Goal: Task Accomplishment & Management: Use online tool/utility

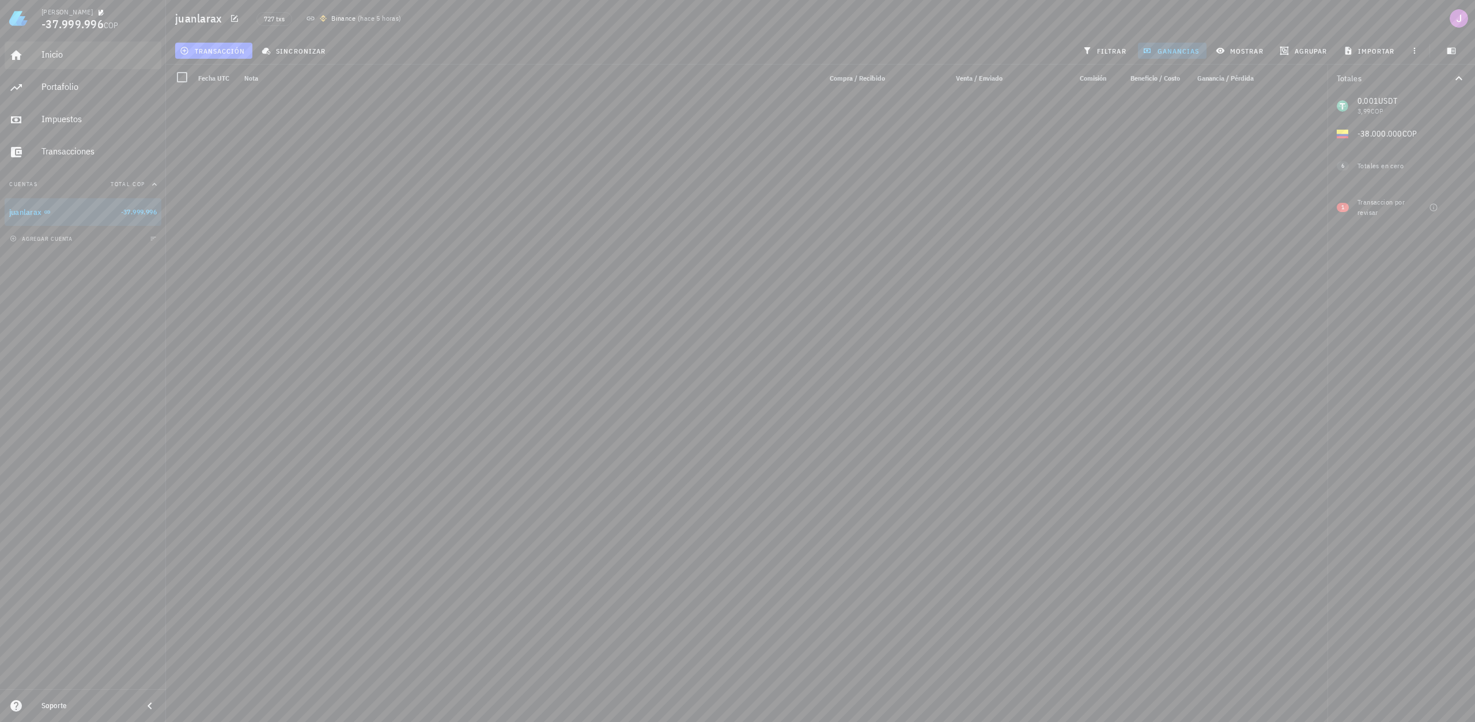
scroll to position [16203, 0]
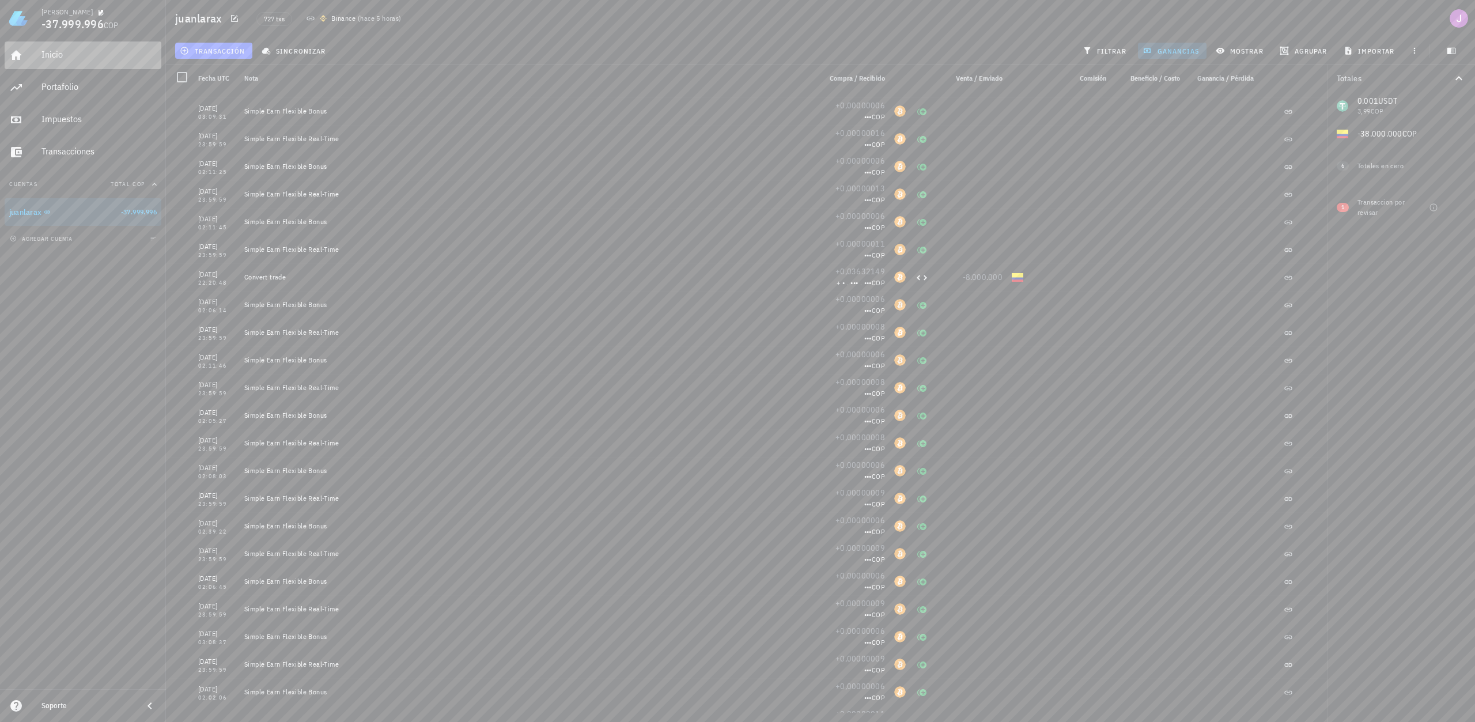
click at [66, 59] on div "Inicio" at bounding box center [98, 54] width 115 height 11
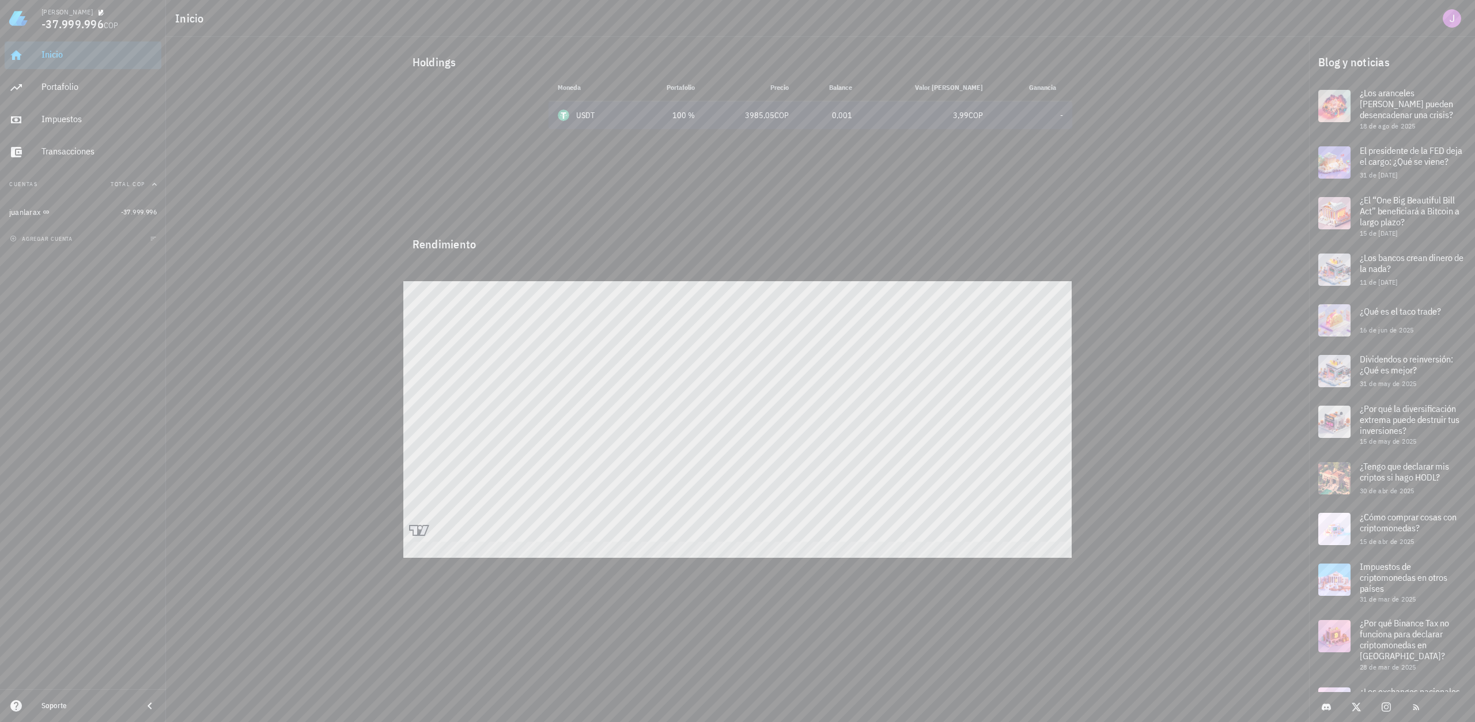
click at [1059, 115] on td "-" at bounding box center [1032, 115] width 80 height 28
click at [22, 25] on img at bounding box center [18, 18] width 18 height 18
click at [21, 14] on img at bounding box center [18, 18] width 18 height 18
click at [74, 79] on div "Portafolio" at bounding box center [98, 87] width 115 height 26
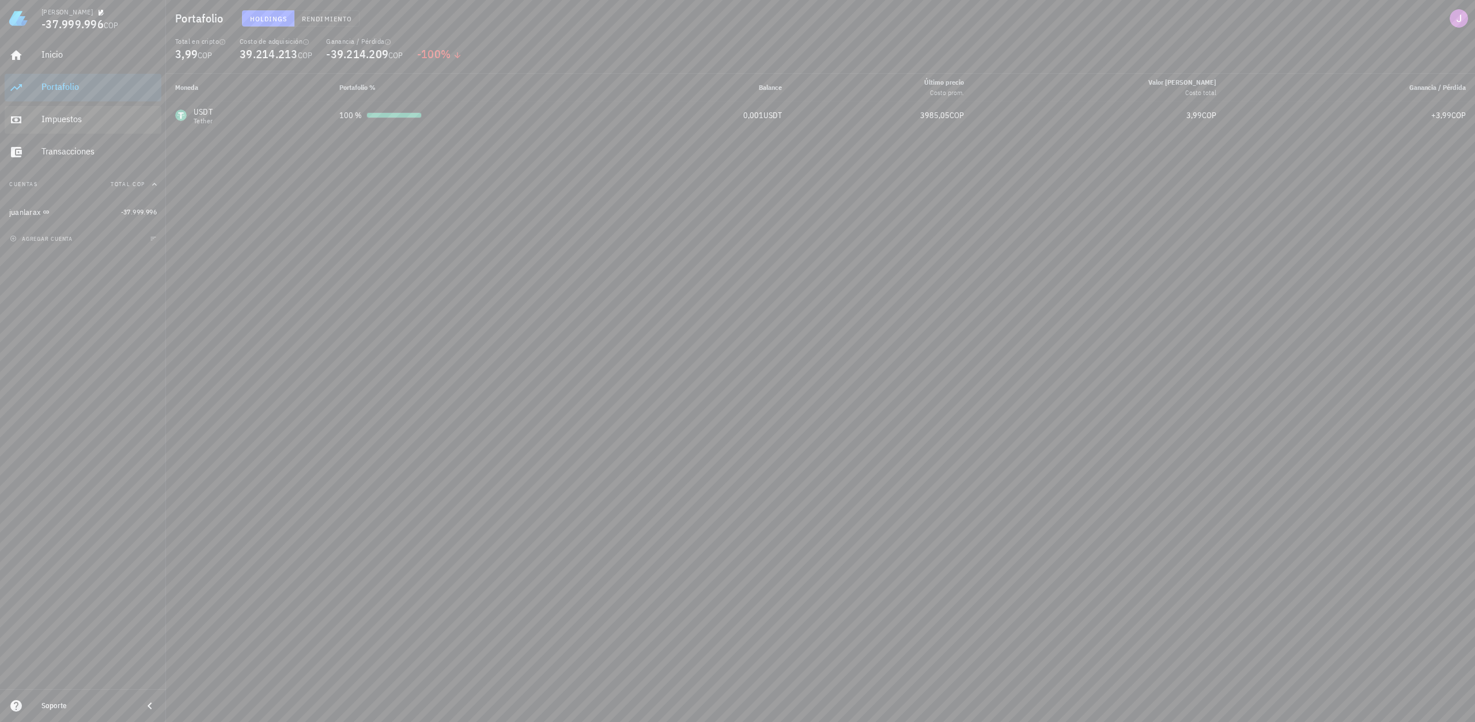
drag, startPoint x: 21, startPoint y: 103, endPoint x: 26, endPoint y: 107, distance: 6.1
click at [23, 105] on div "Inicio [GEOGRAPHIC_DATA] Impuestos [GEOGRAPHIC_DATA]" at bounding box center [83, 104] width 157 height 134
click at [35, 122] on link "Impuestos" at bounding box center [83, 120] width 157 height 28
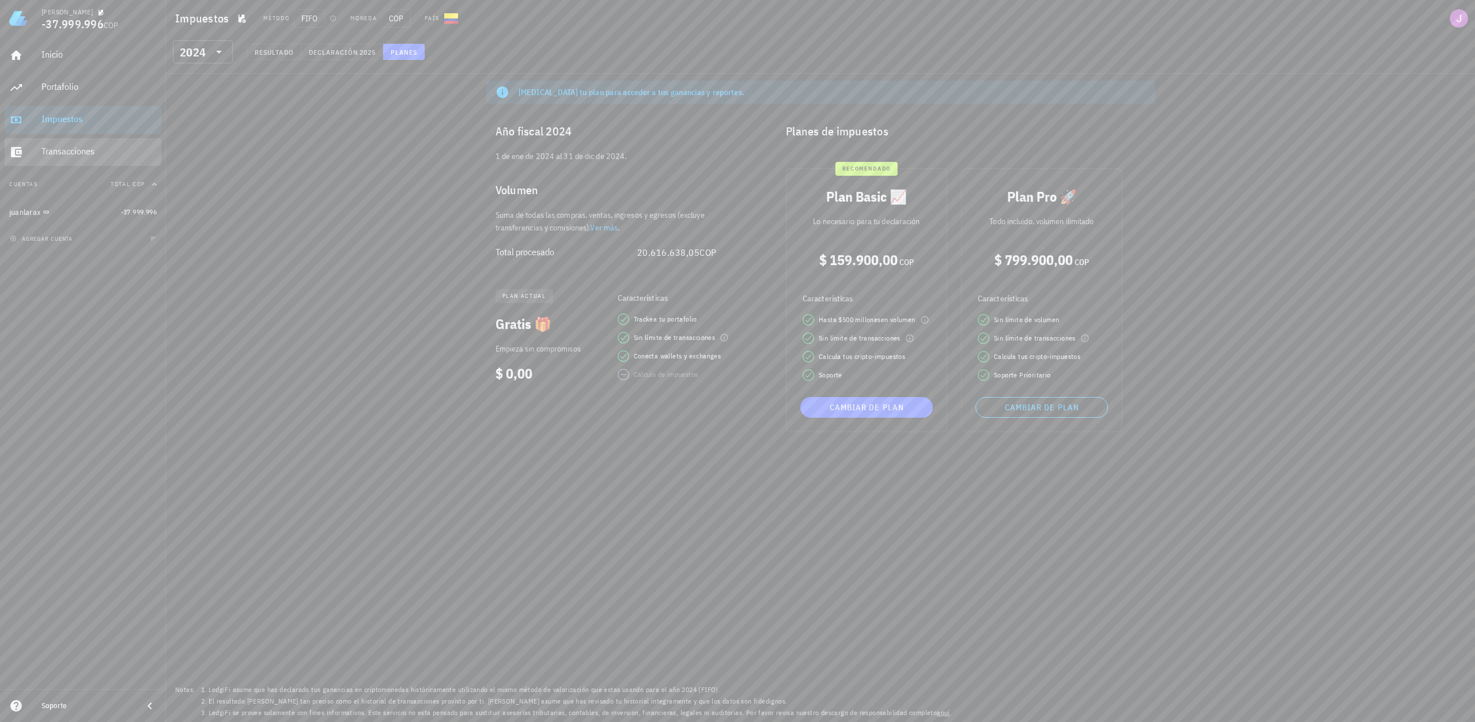
click at [78, 152] on div "Transacciones" at bounding box center [98, 151] width 115 height 11
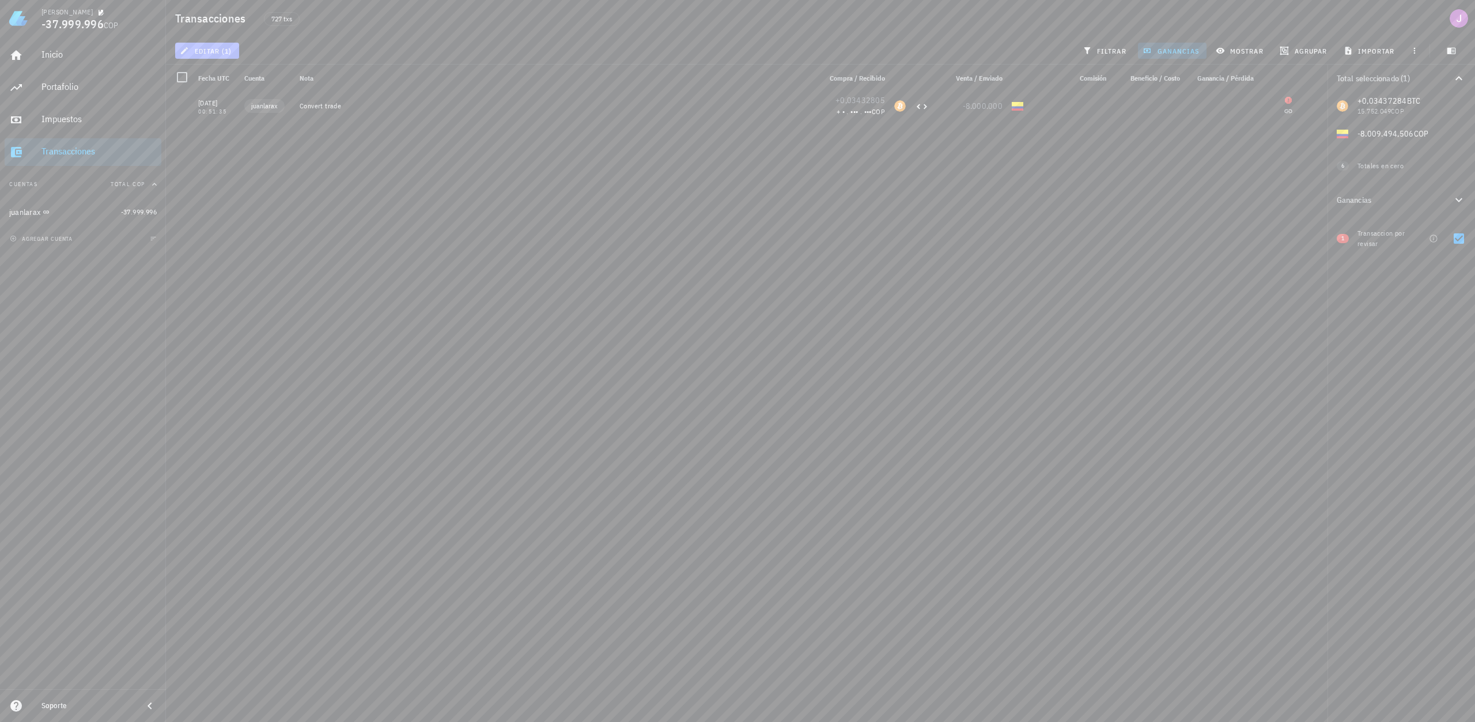
click at [208, 47] on span "editar (1)" at bounding box center [207, 50] width 50 height 9
click at [489, 59] on div "editar (1) filtrar ganancias mostrar [GEOGRAPHIC_DATA] importar" at bounding box center [820, 51] width 1295 height 28
click at [1099, 46] on span "filtrar" at bounding box center [1105, 50] width 41 height 9
click at [1104, 47] on span "filtrar" at bounding box center [1105, 50] width 41 height 9
click at [1106, 51] on span "filtrar" at bounding box center [1105, 50] width 41 height 9
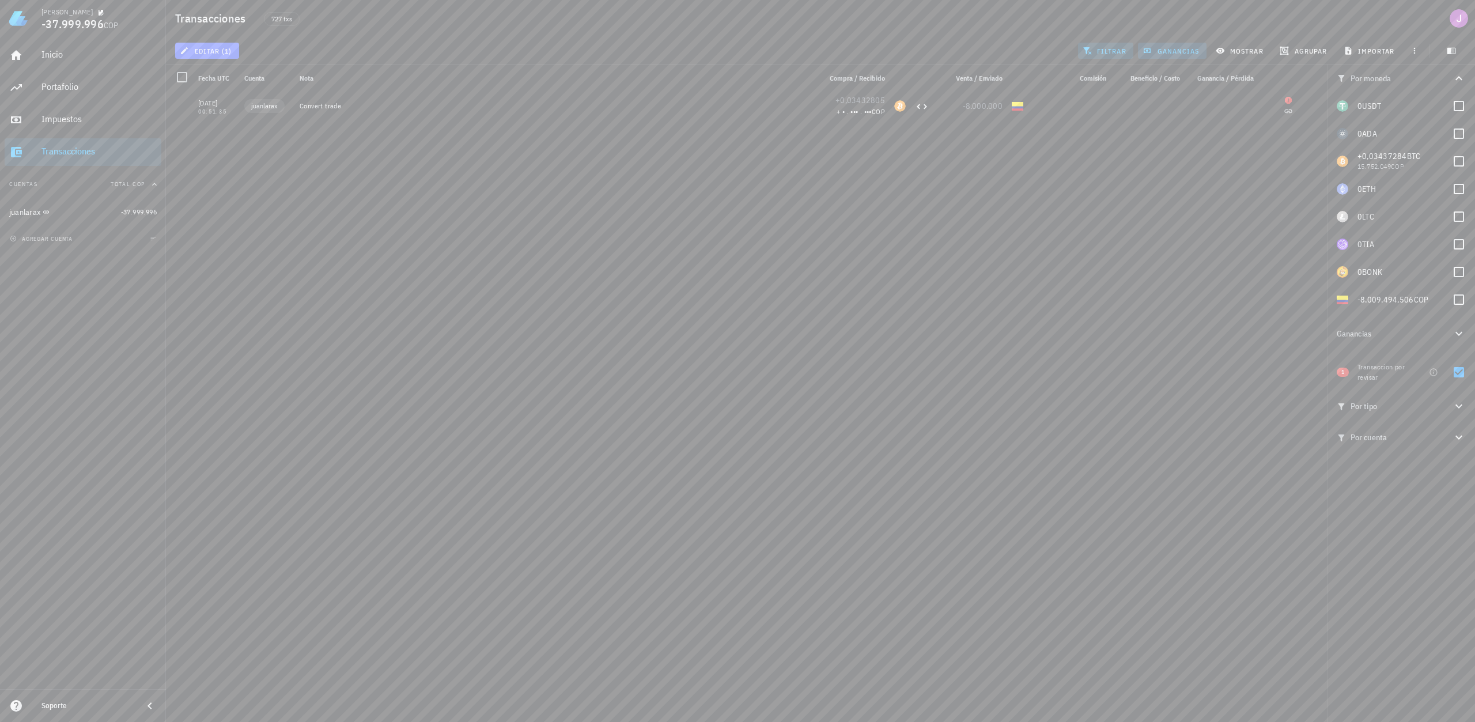
click at [1109, 48] on span "filtrar" at bounding box center [1105, 50] width 41 height 9
click at [1165, 48] on span "ganancias" at bounding box center [1172, 50] width 54 height 9
click at [1230, 63] on div "editar (1) filtrar ganancias mostrar [GEOGRAPHIC_DATA] importar" at bounding box center [820, 51] width 1295 height 28
click at [1237, 59] on div "mostrar" at bounding box center [1241, 50] width 64 height 21
click at [1239, 55] on button "mostrar" at bounding box center [1240, 51] width 59 height 16
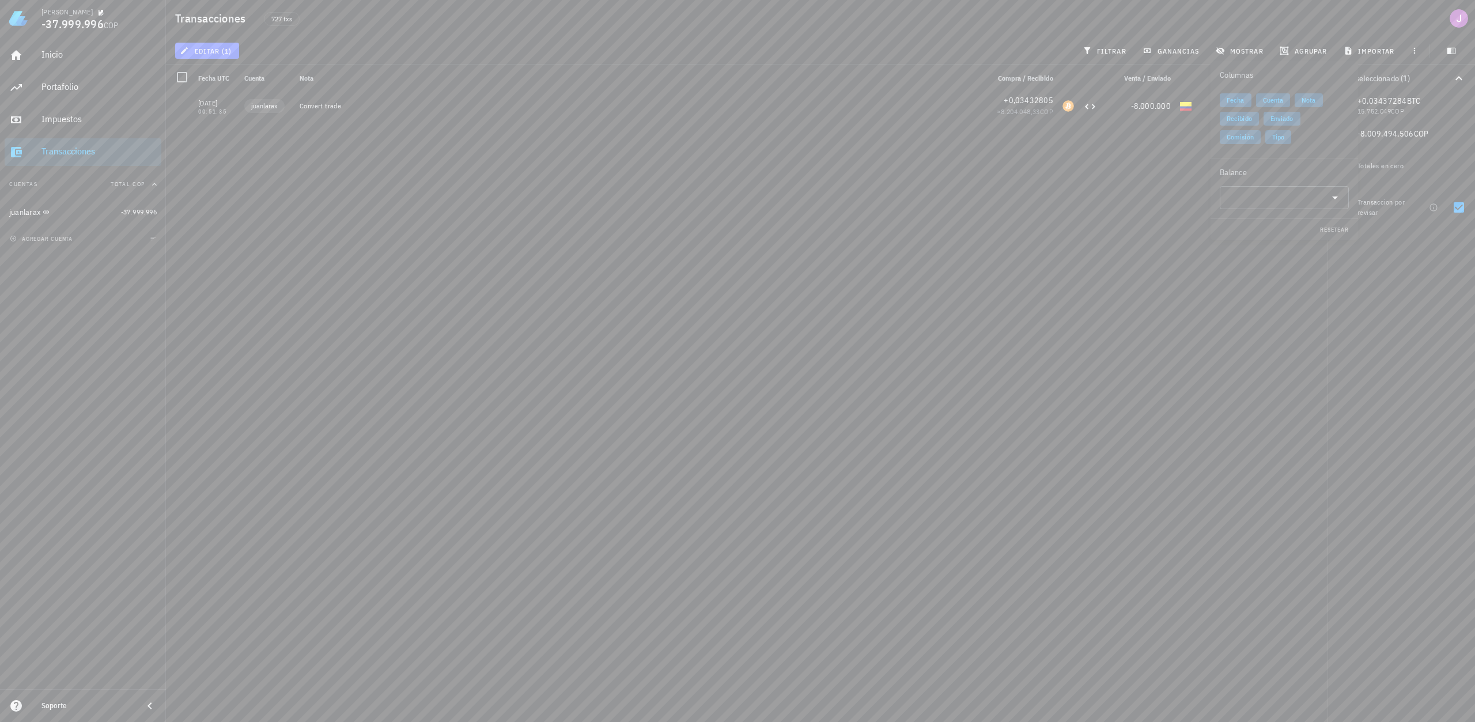
click at [1243, 107] on span "Fecha" at bounding box center [1236, 100] width 18 height 14
click at [1246, 105] on span "Fecha" at bounding box center [1235, 100] width 31 height 14
drag, startPoint x: 1340, startPoint y: 184, endPoint x: 1339, endPoint y: 191, distance: 7.0
click at [1340, 186] on div "Columnas Fecha Cuenta Nota Recibido Enviado Comisión Tipo Balance ​ resetear" at bounding box center [1285, 150] width 148 height 179
click at [1335, 202] on icon at bounding box center [1335, 198] width 14 height 14
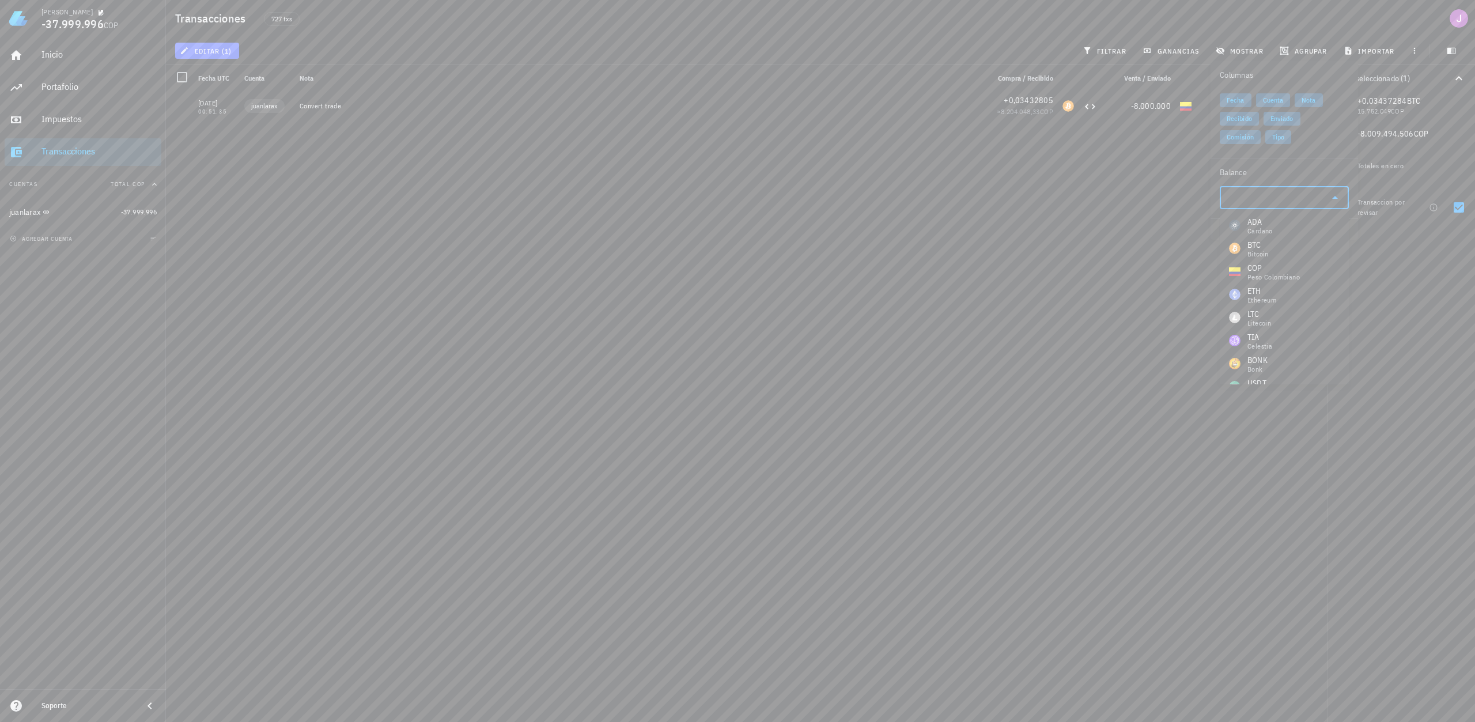
click at [1029, 259] on div "[DATE] 00:51:35 juanlarax Convert trade +0,03432805 ≈ 8.204.048,33 COP -8.000.0…" at bounding box center [747, 402] width 1162 height 621
click at [1291, 47] on span "agrupar" at bounding box center [1304, 50] width 45 height 9
click at [1299, 169] on div "Año" at bounding box center [1309, 169] width 51 height 9
drag, startPoint x: 1308, startPoint y: 28, endPoint x: 1311, endPoint y: 43, distance: 15.4
click at [1309, 28] on div "Transacciones 727 txs" at bounding box center [820, 18] width 1309 height 37
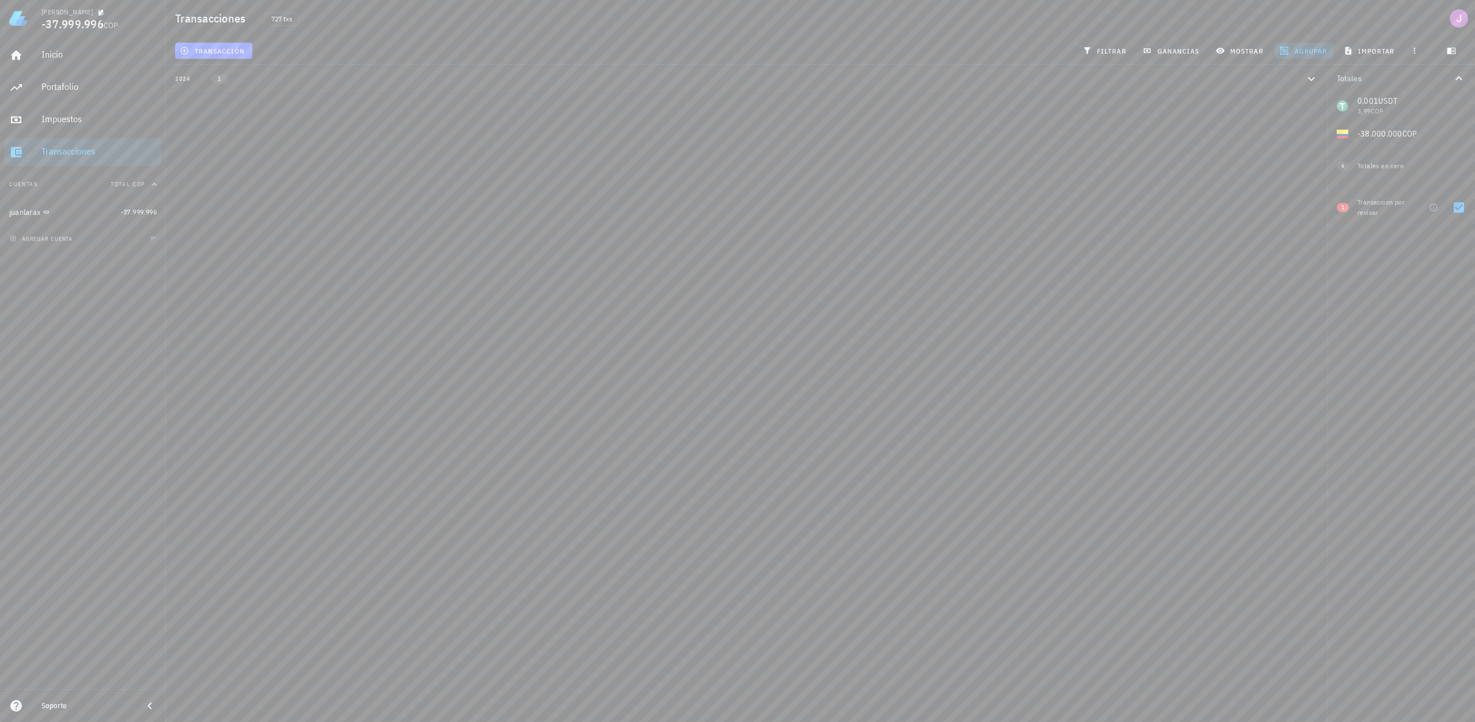
click at [1314, 54] on span "agrupar" at bounding box center [1304, 50] width 45 height 9
click at [1316, 55] on span "agrupar" at bounding box center [1304, 50] width 45 height 9
click at [1462, 206] on div at bounding box center [1459, 208] width 20 height 20
click at [1462, 211] on div at bounding box center [1459, 208] width 20 height 20
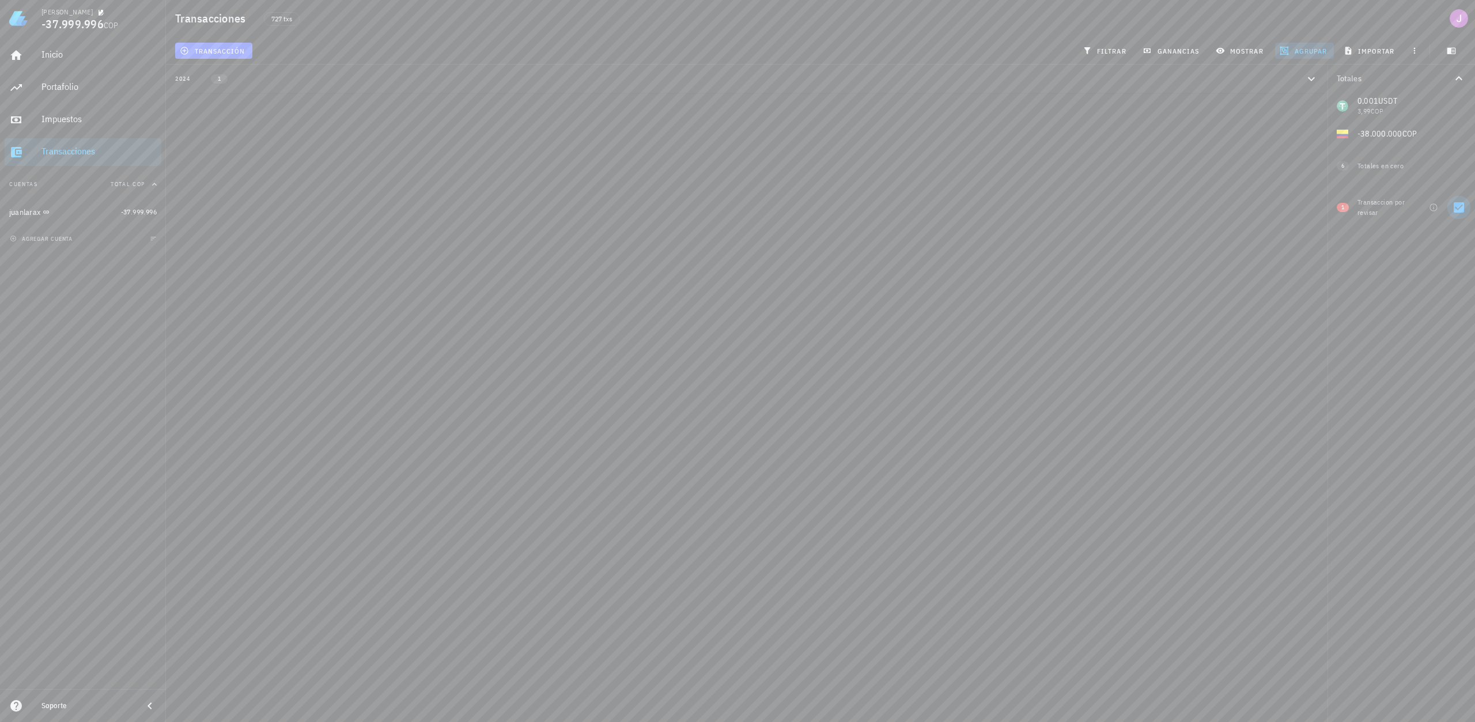
checkbox input "false"
click at [230, 80] on div "360" at bounding box center [211, 79] width 41 height 10
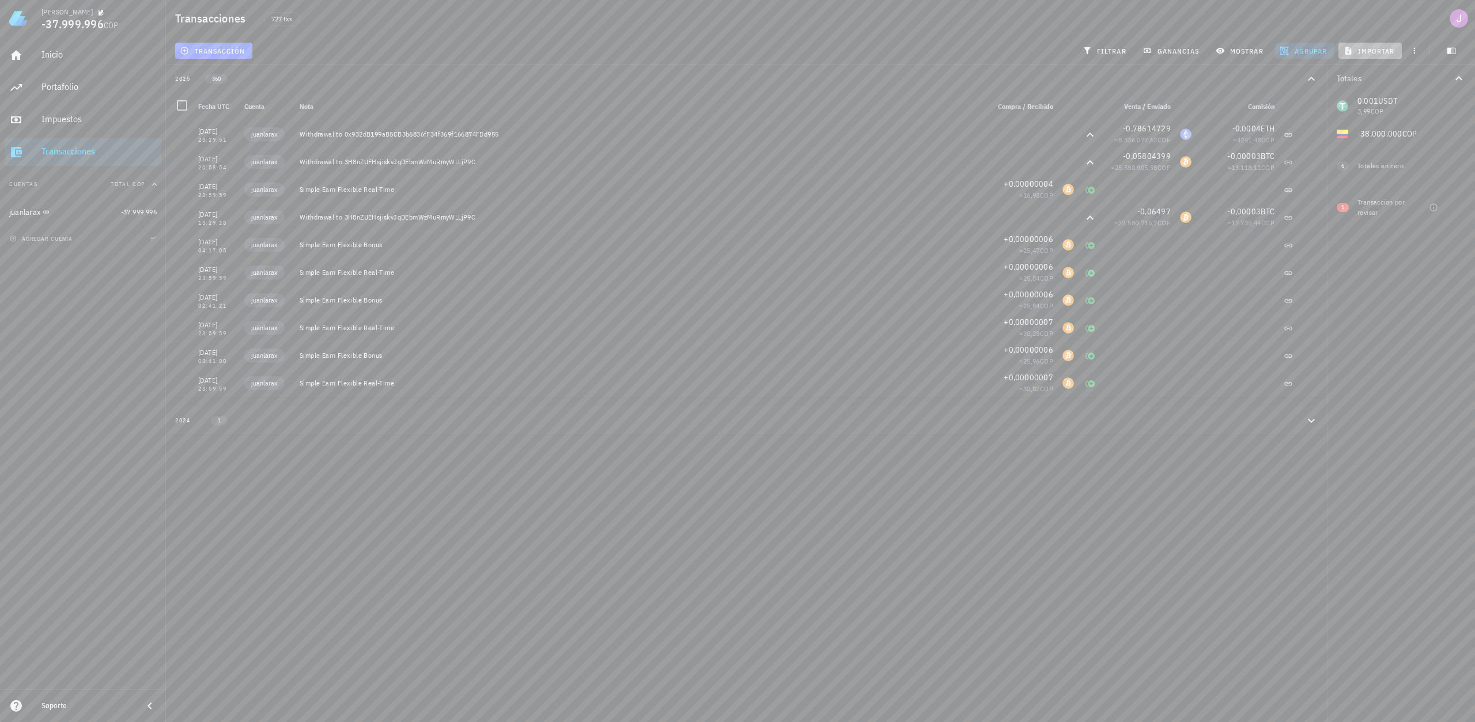
click at [1383, 50] on span "importar" at bounding box center [1370, 50] width 49 height 9
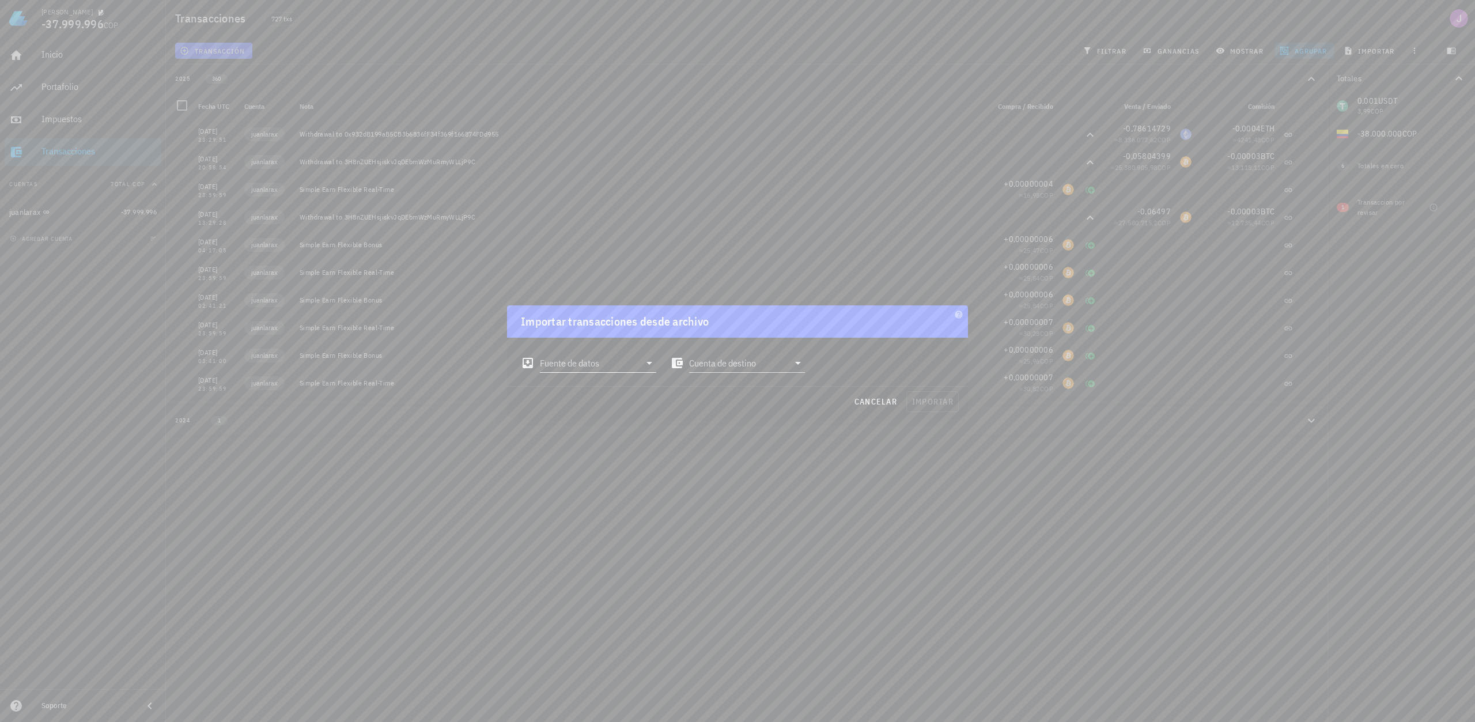
click at [647, 366] on icon at bounding box center [649, 363] width 14 height 14
click at [640, 421] on div "Binance" at bounding box center [648, 417] width 153 height 11
type input "Binance"
click at [803, 363] on icon at bounding box center [798, 364] width 14 height 14
click at [757, 391] on div "juanlarax" at bounding box center [747, 391] width 98 height 11
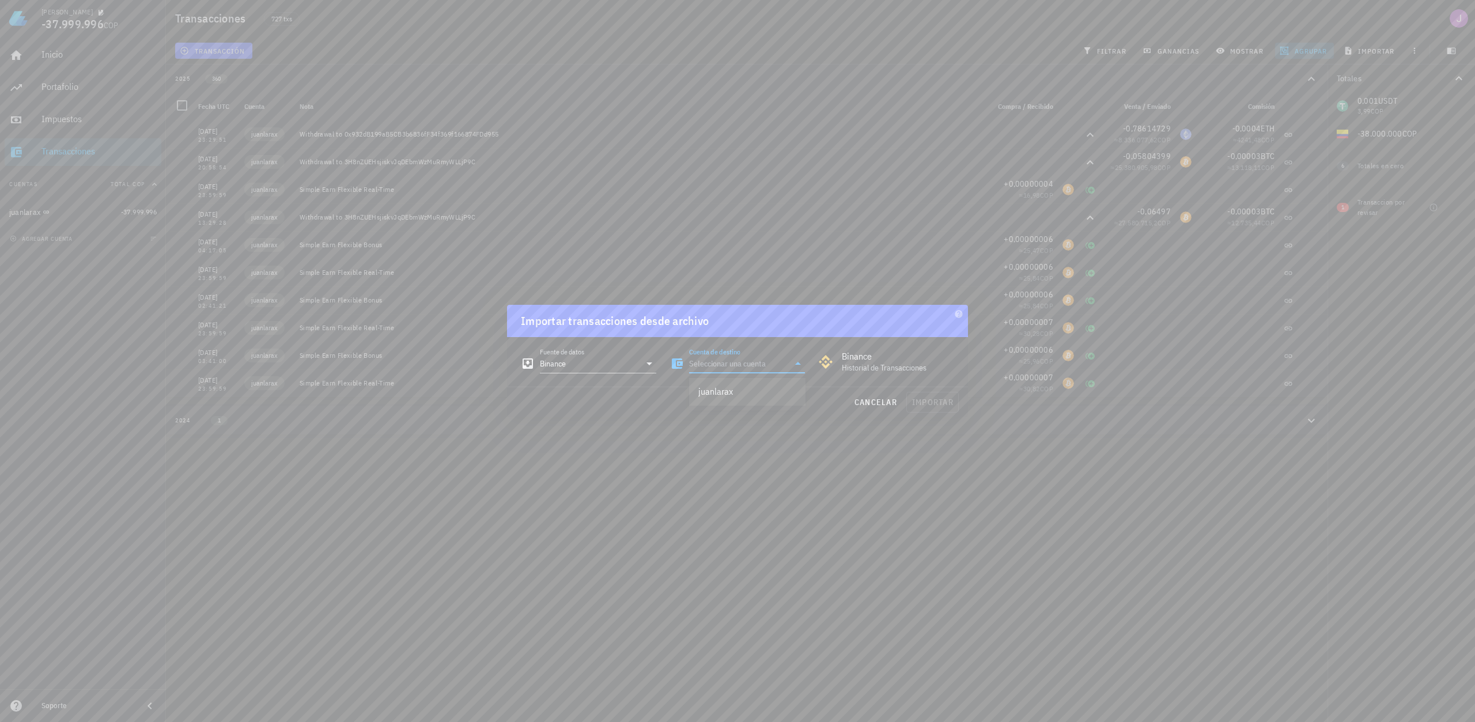
type input "juanlarax"
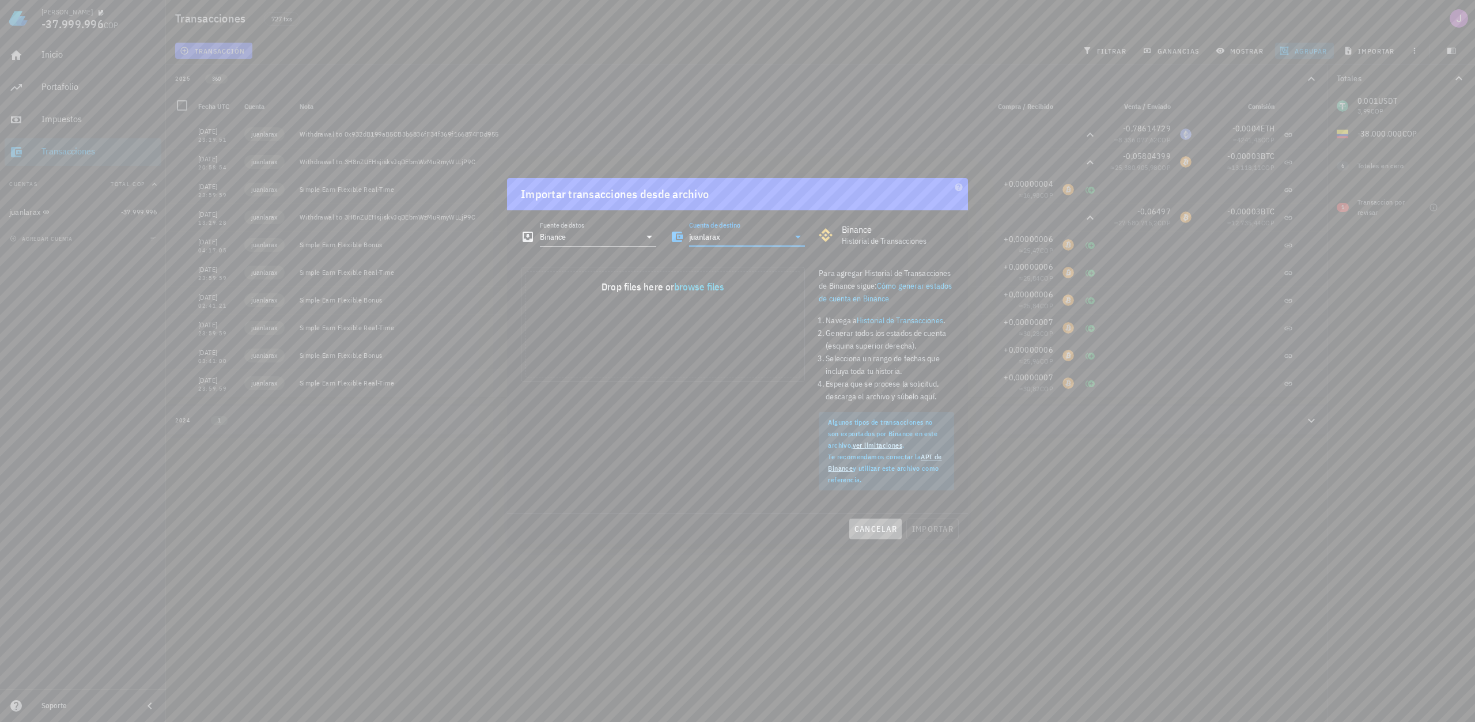
click at [867, 533] on span "cancelar" at bounding box center [875, 529] width 43 height 10
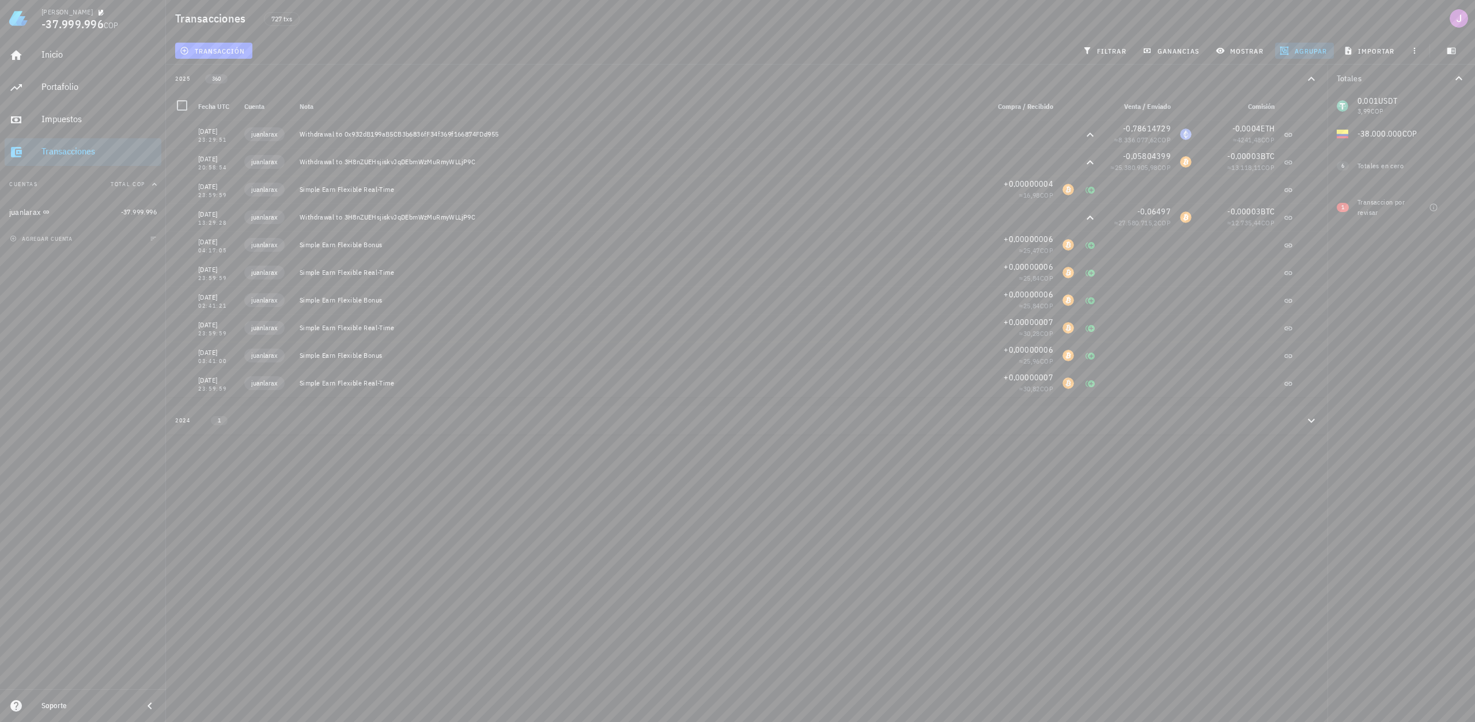
click at [193, 419] on div "2024 1" at bounding box center [739, 420] width 1129 height 10
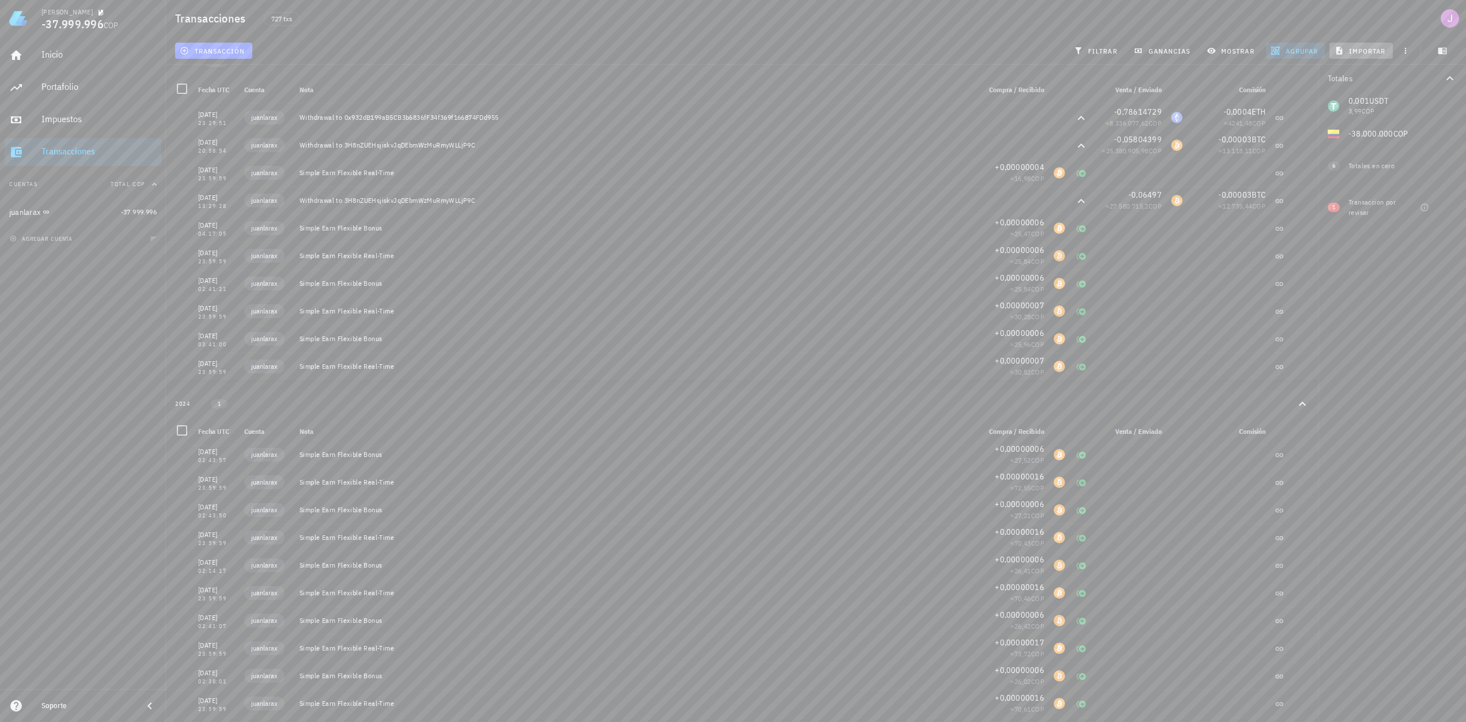
click at [1379, 52] on span "importar" at bounding box center [1361, 50] width 49 height 9
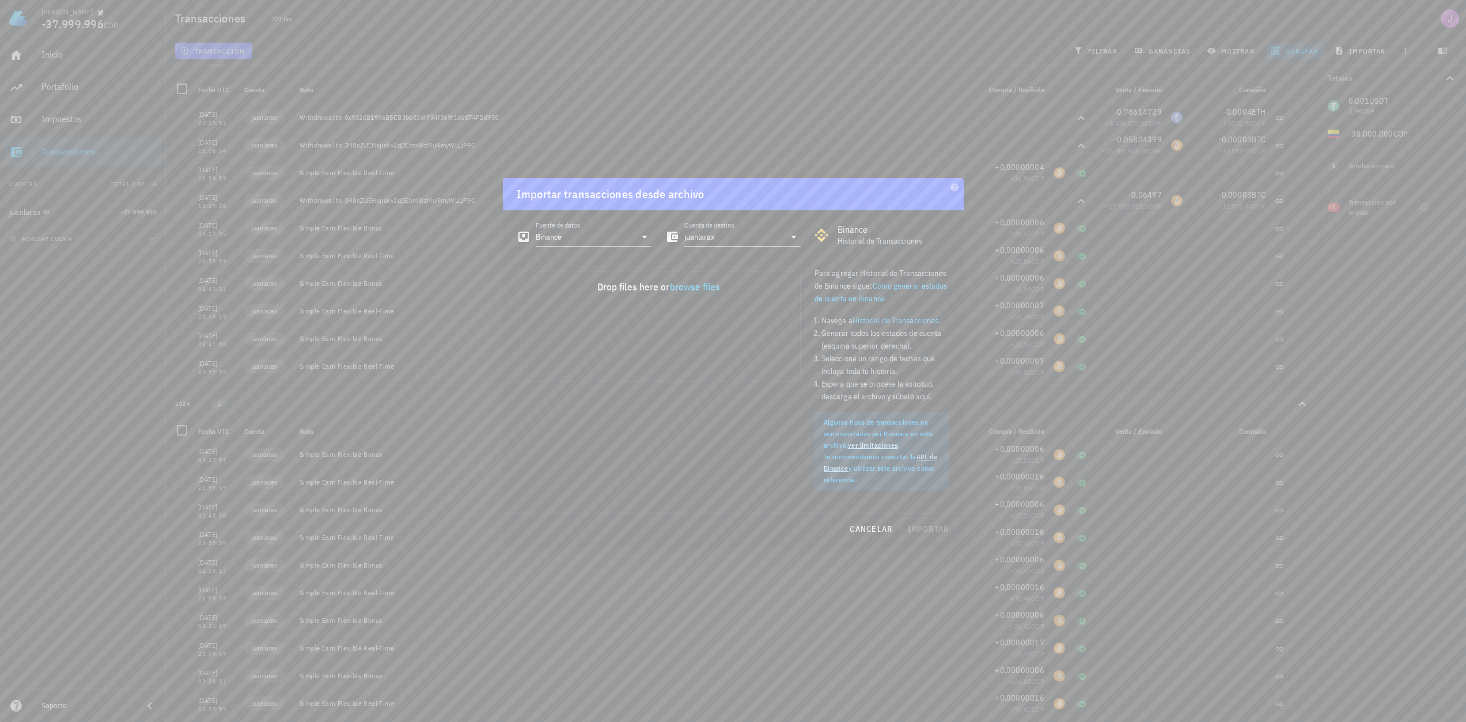
click at [1394, 544] on div at bounding box center [733, 361] width 1466 height 722
click at [870, 528] on span "cancelar" at bounding box center [870, 529] width 43 height 10
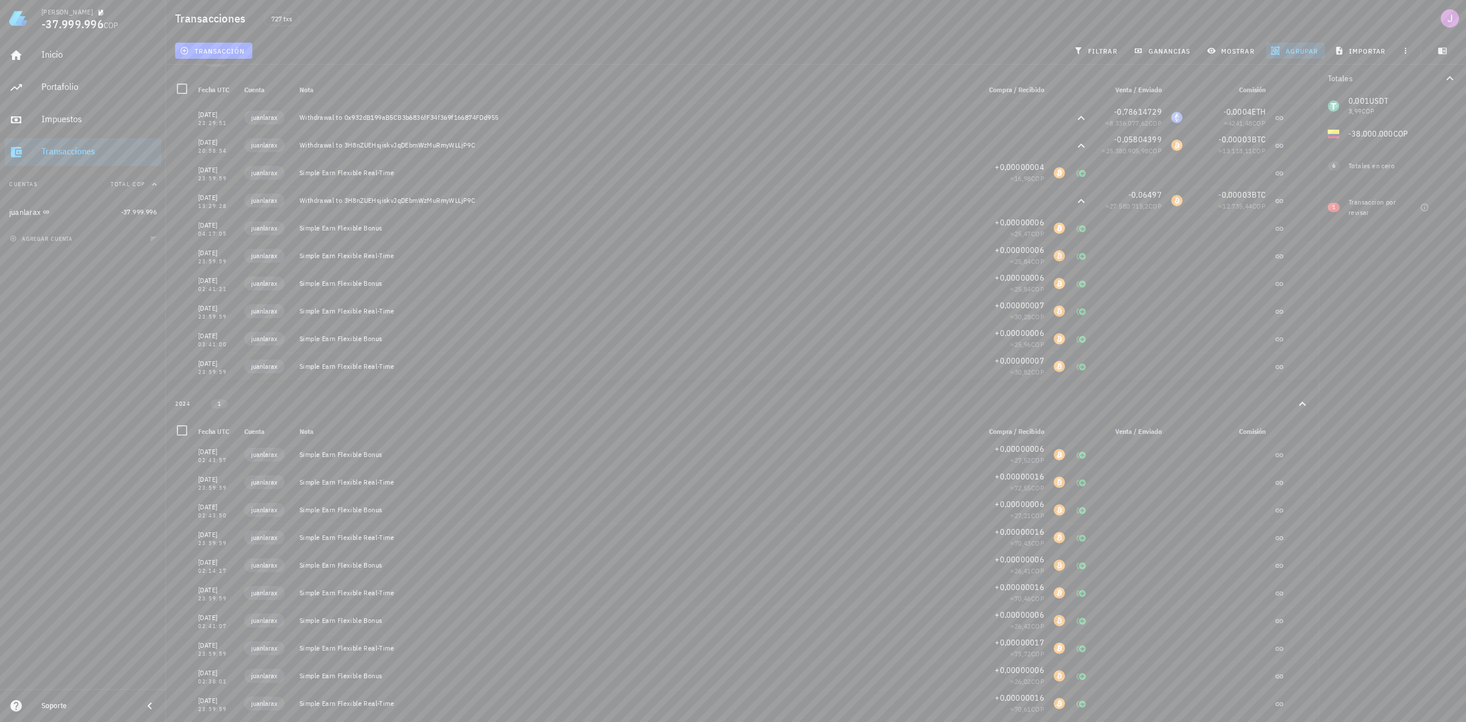
click at [1415, 46] on div at bounding box center [1406, 50] width 21 height 21
click at [1411, 48] on span "button" at bounding box center [1406, 50] width 16 height 9
click at [1424, 82] on span "exportar" at bounding box center [1418, 79] width 48 height 9
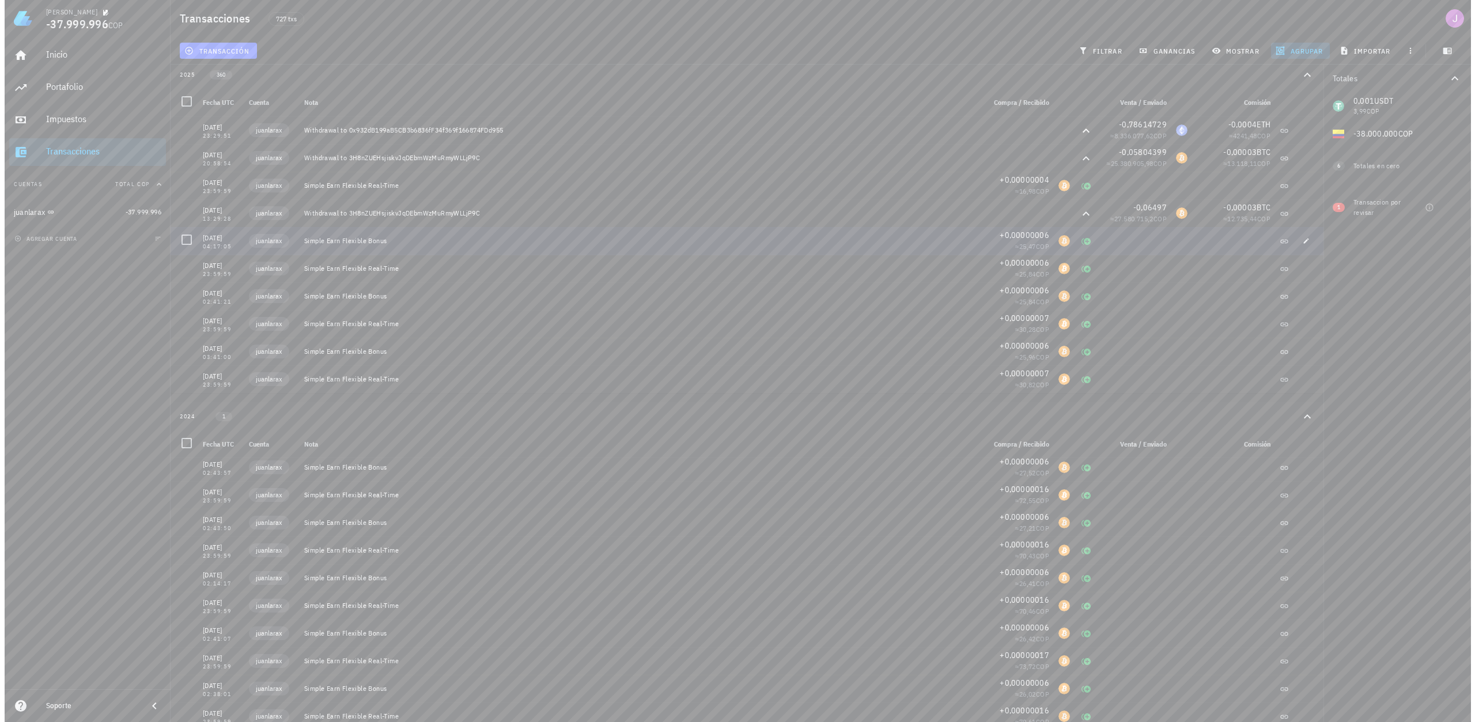
scroll to position [0, 0]
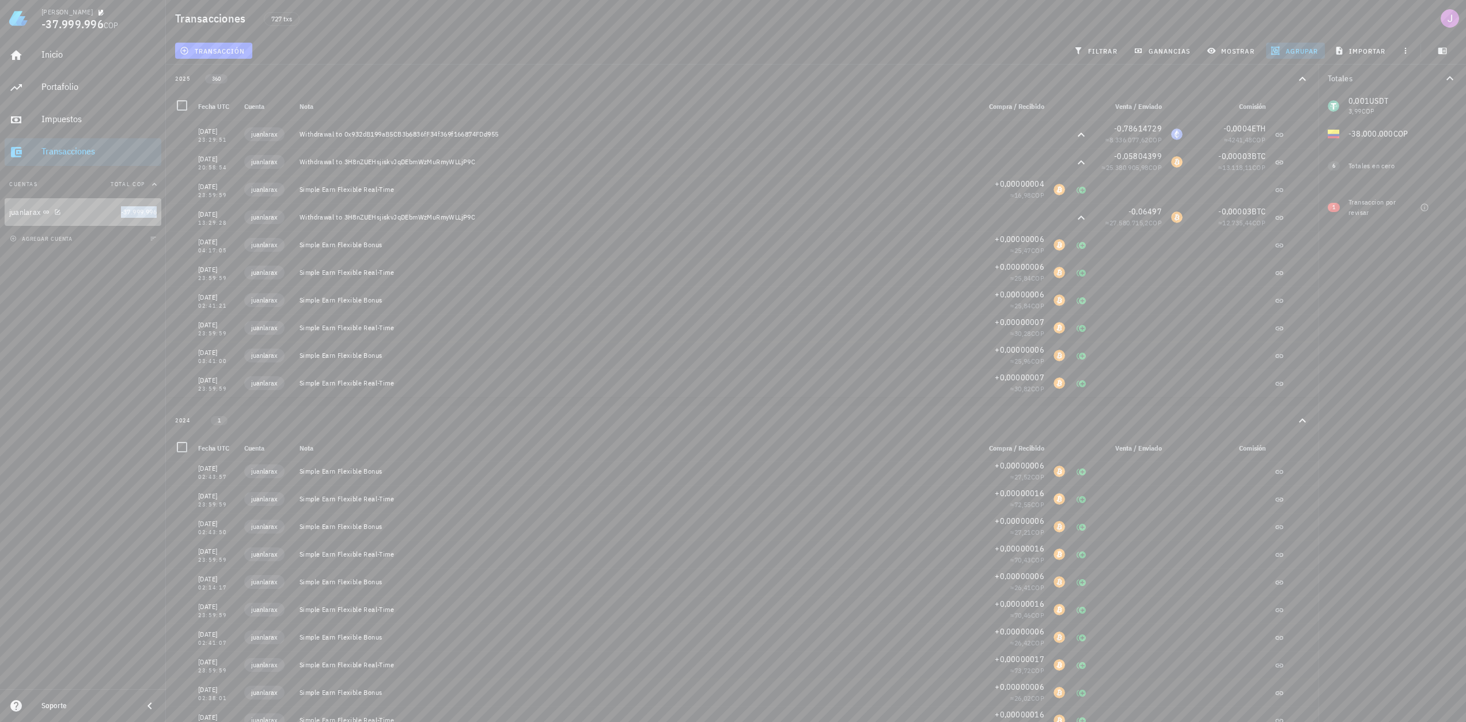
click at [138, 211] on span "-37.999.996" at bounding box center [139, 211] width 36 height 9
